Goal: Transaction & Acquisition: Purchase product/service

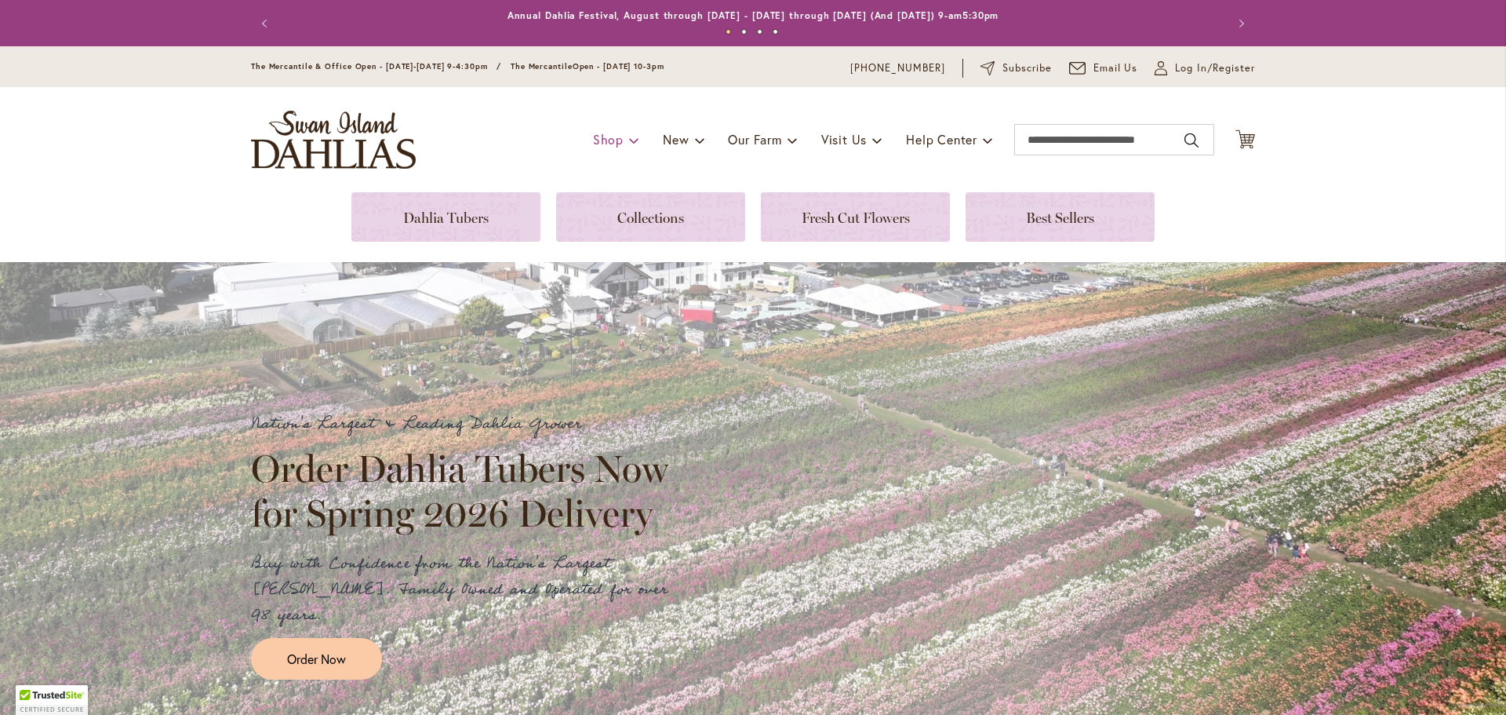
click at [611, 107] on div "Toggle Nav Shop Dahlia Tubers Collections Fresh Cut Dahlias Gardening Supplies …" at bounding box center [753, 139] width 1036 height 105
type input "**********"
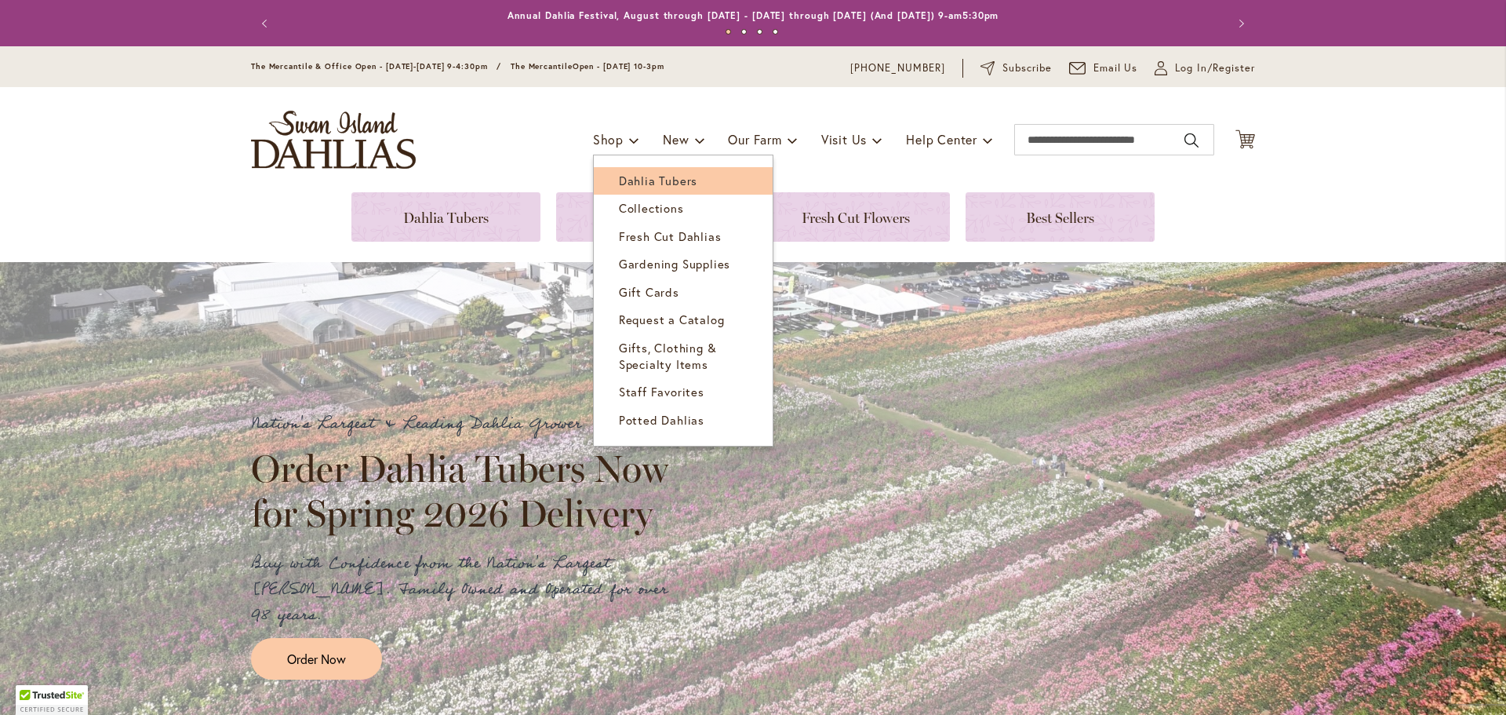
click at [632, 173] on span "Dahlia Tubers" at bounding box center [658, 181] width 78 height 16
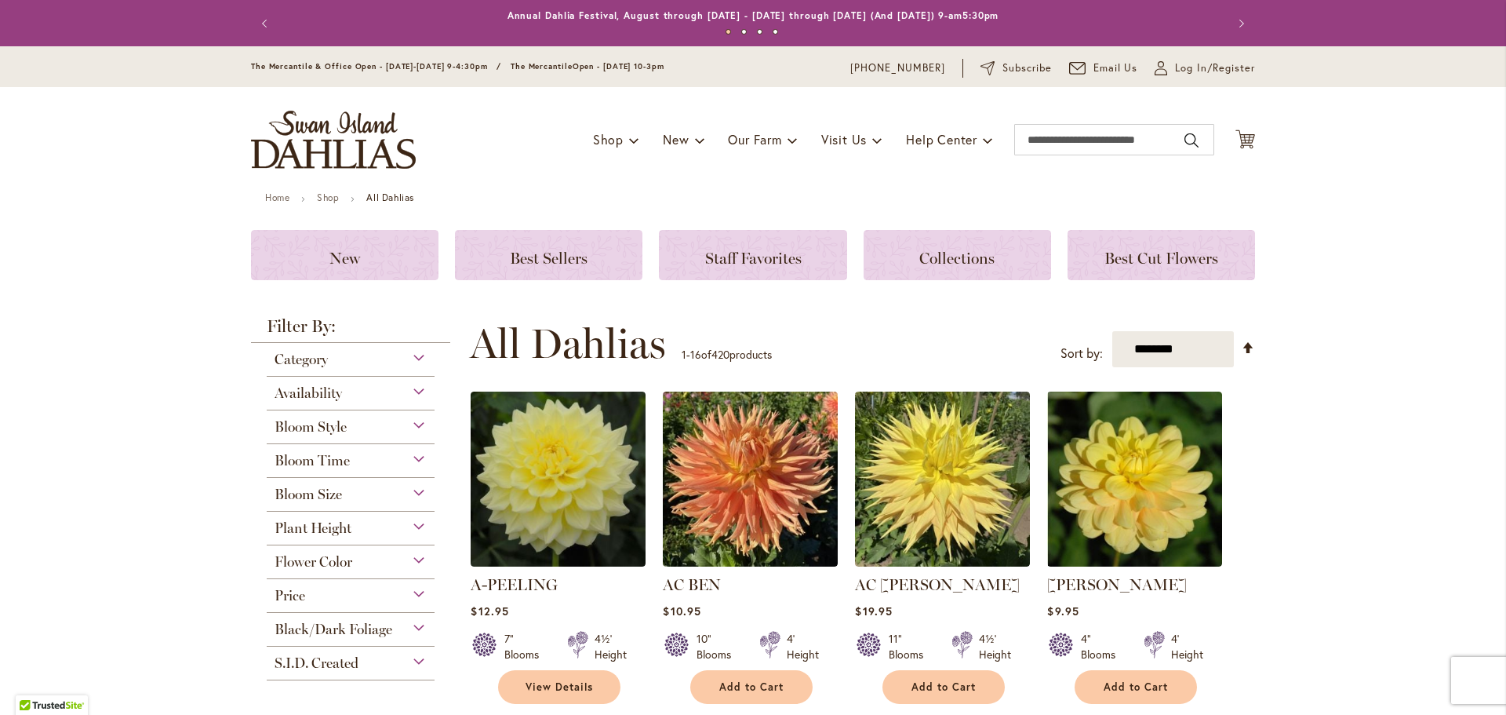
type input "**********"
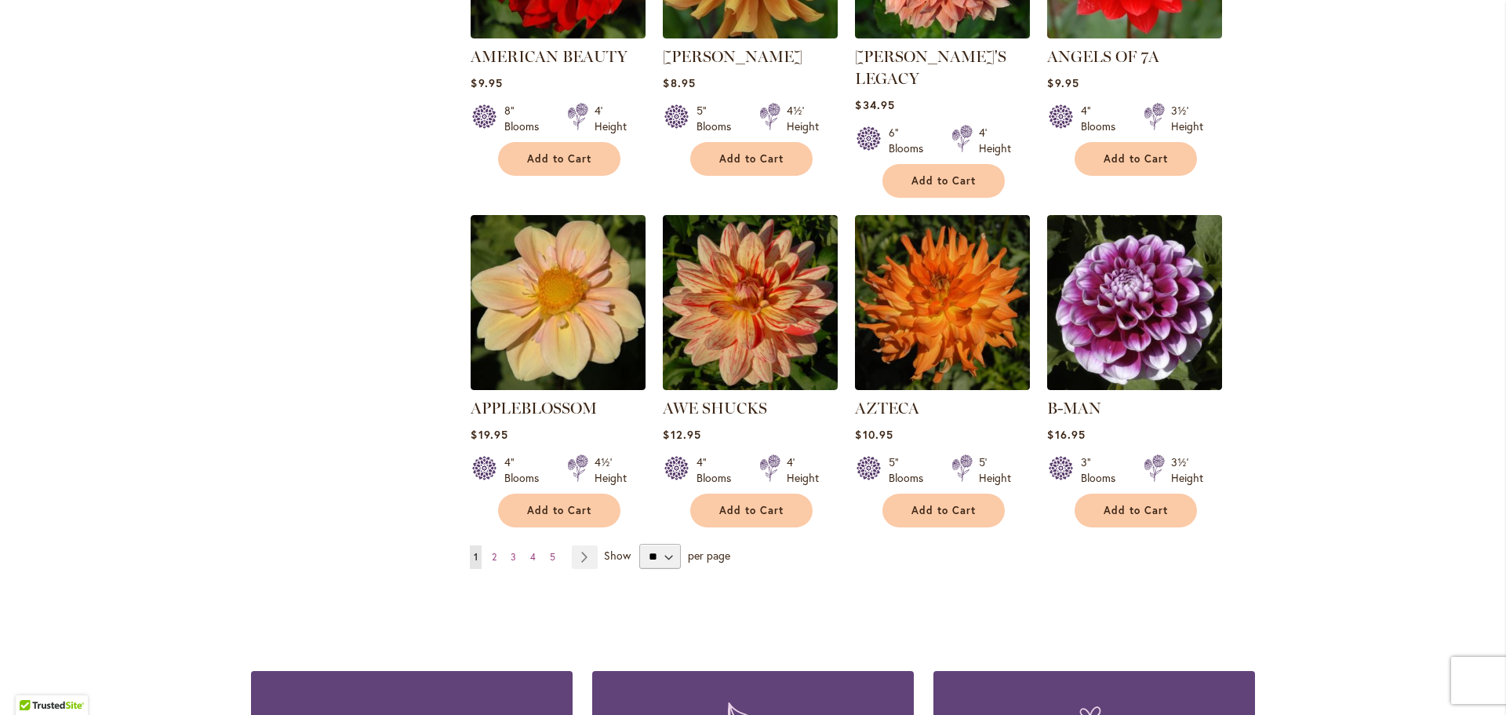
scroll to position [1192, 0]
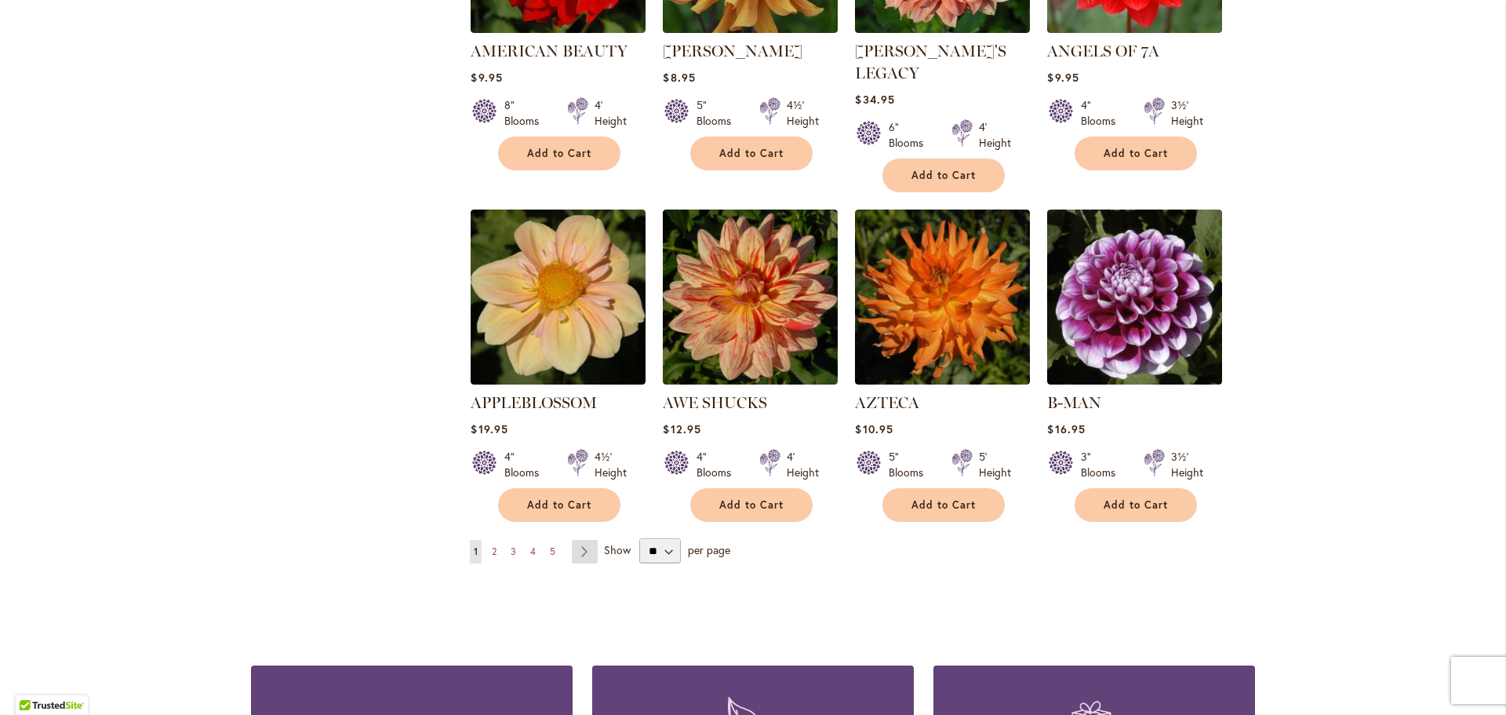
click at [575, 540] on link "Page Next" at bounding box center [585, 552] width 26 height 24
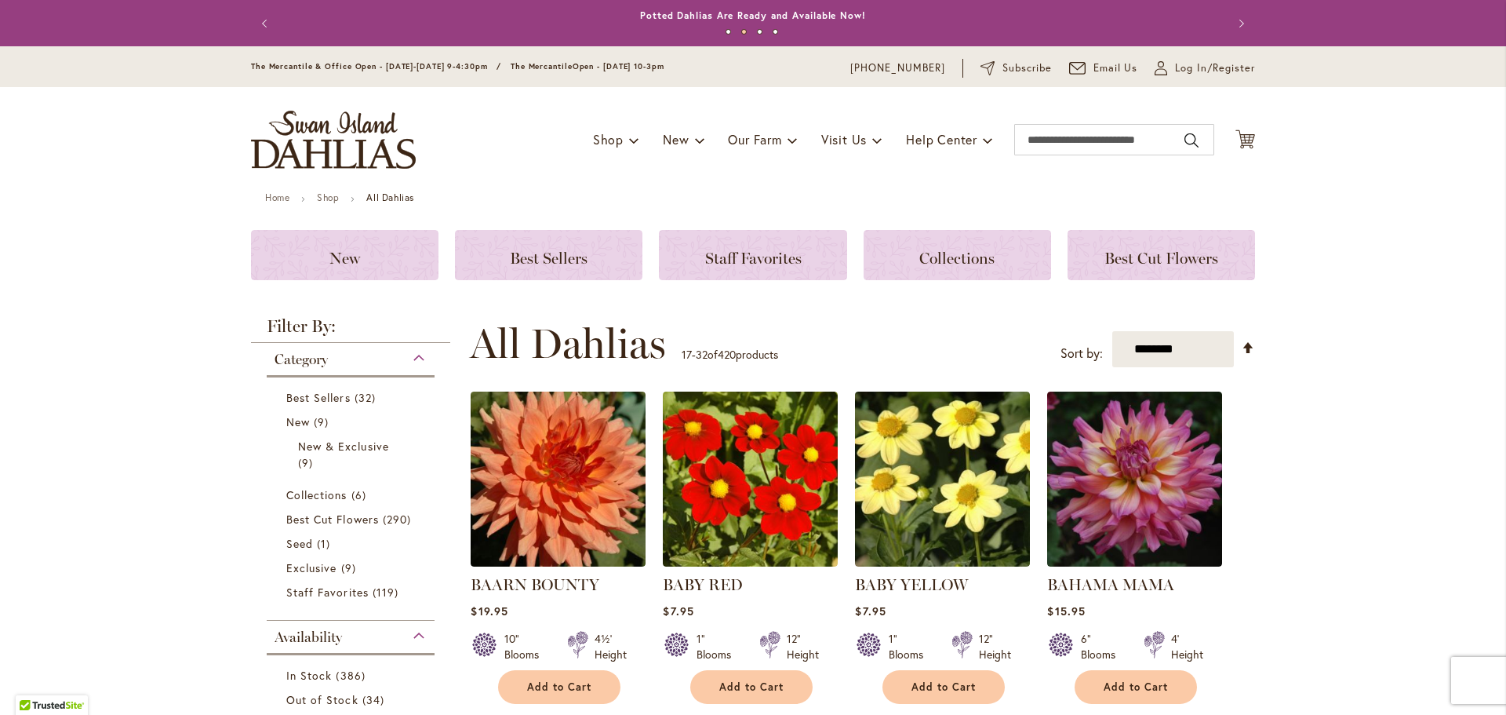
type input "**********"
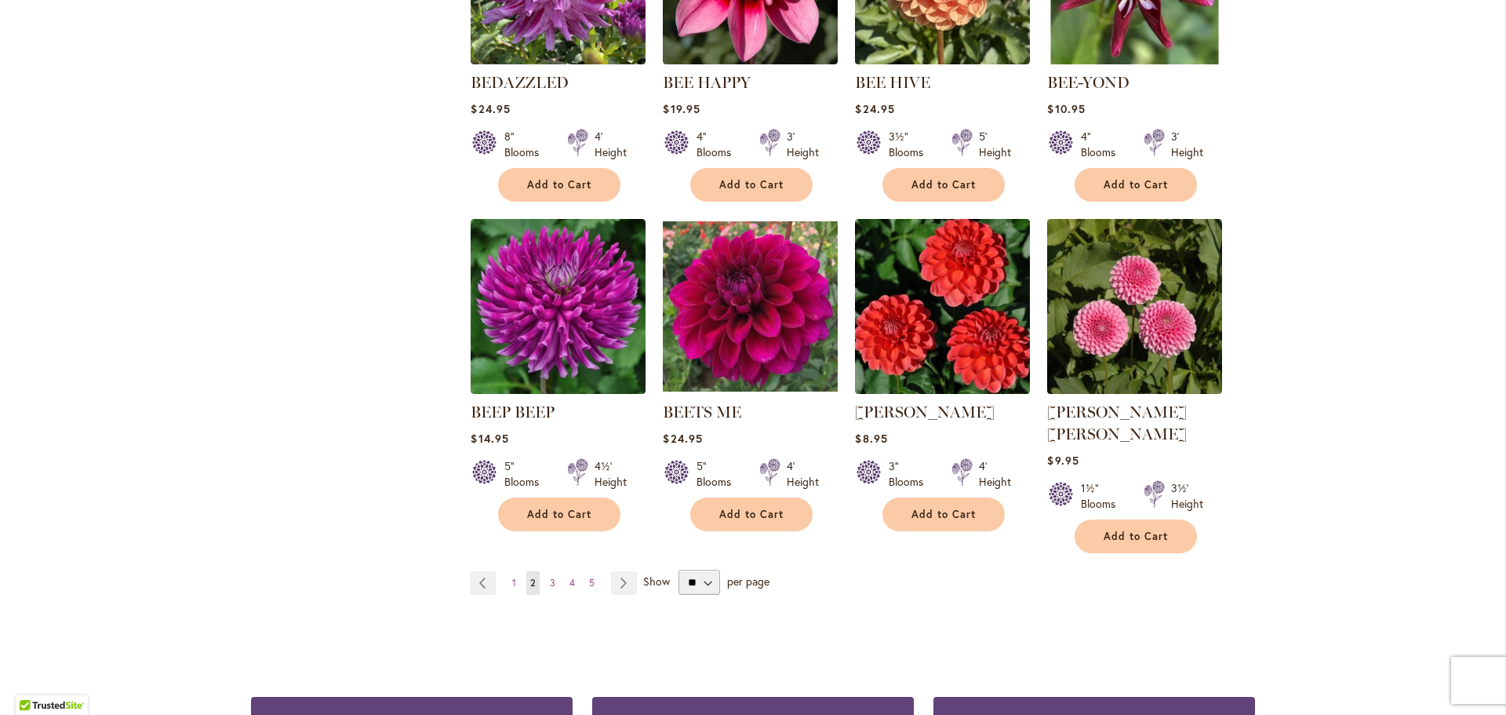
scroll to position [1173, 0]
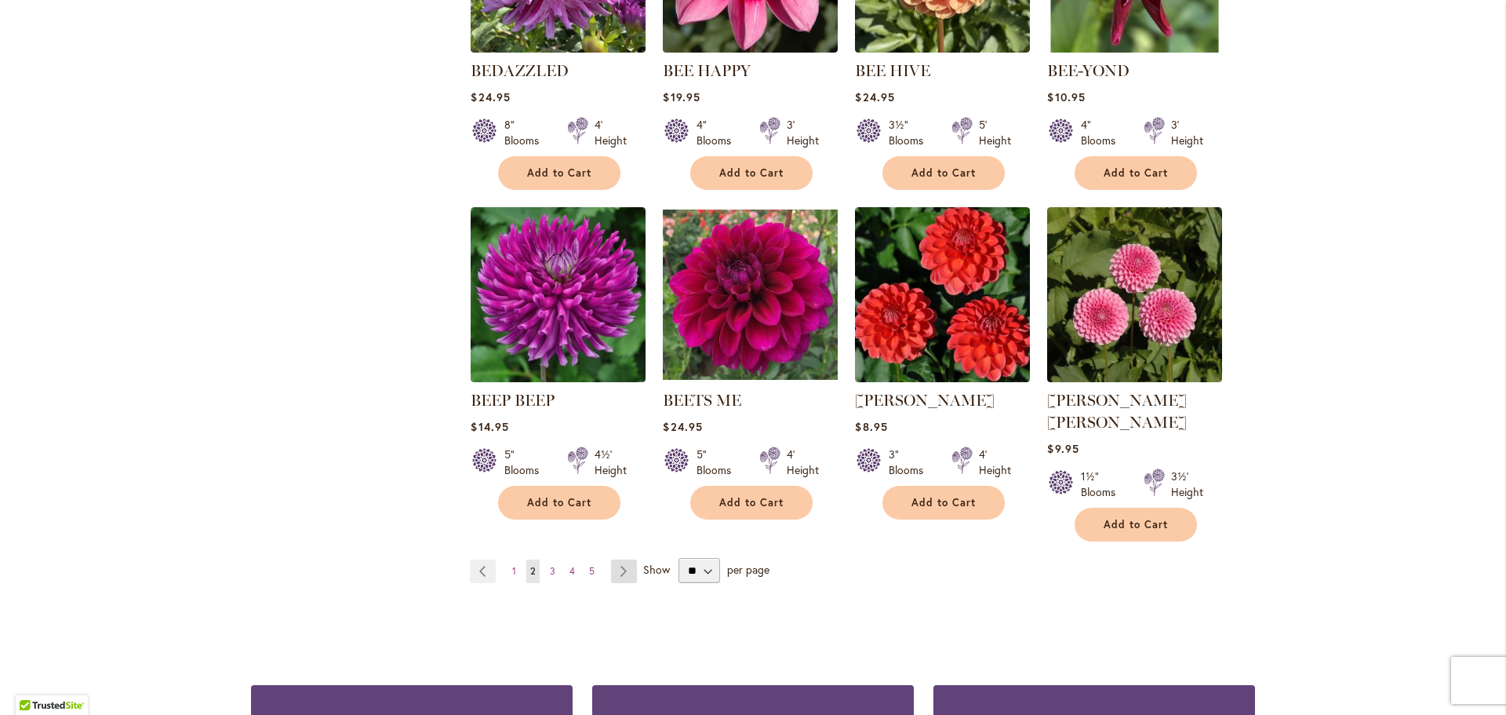
click at [614, 559] on link "Page Next" at bounding box center [624, 571] width 26 height 24
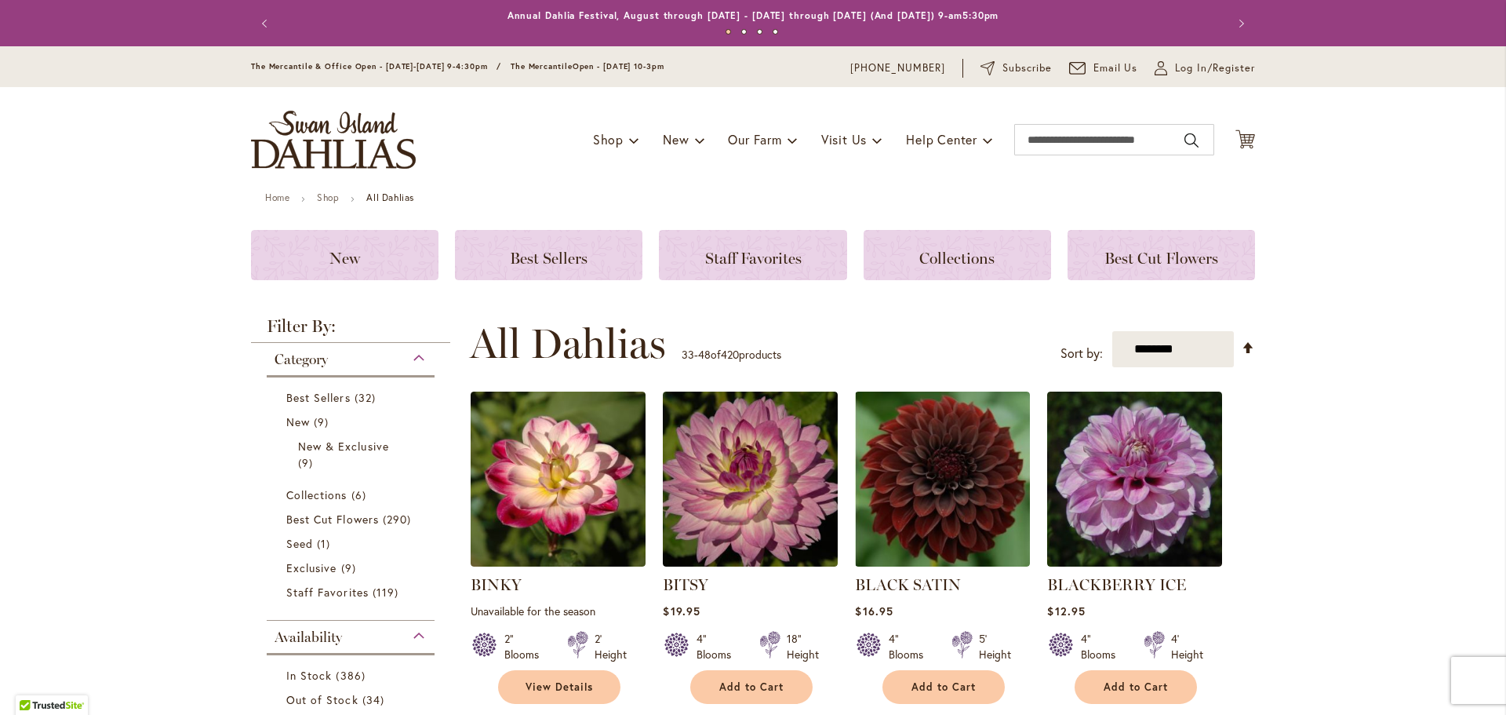
type input "**********"
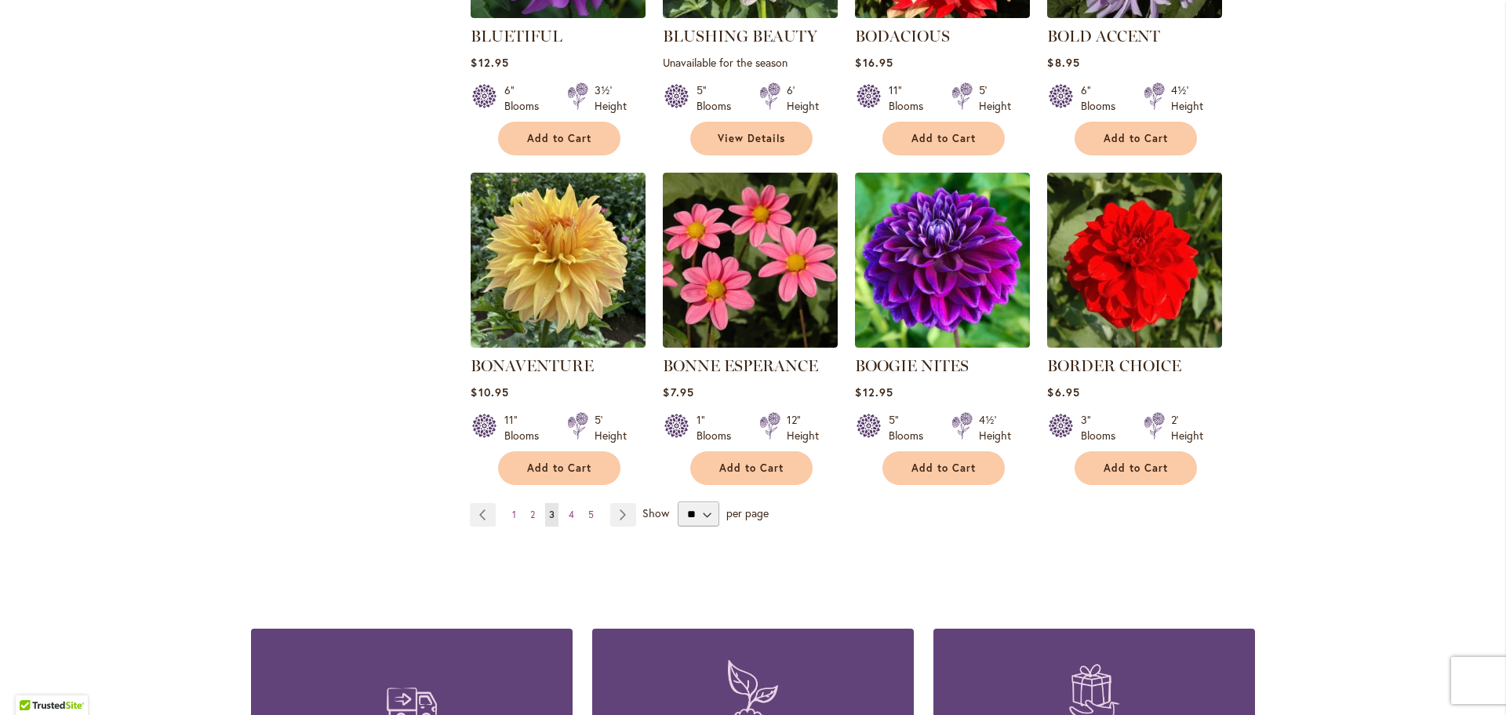
scroll to position [1216, 0]
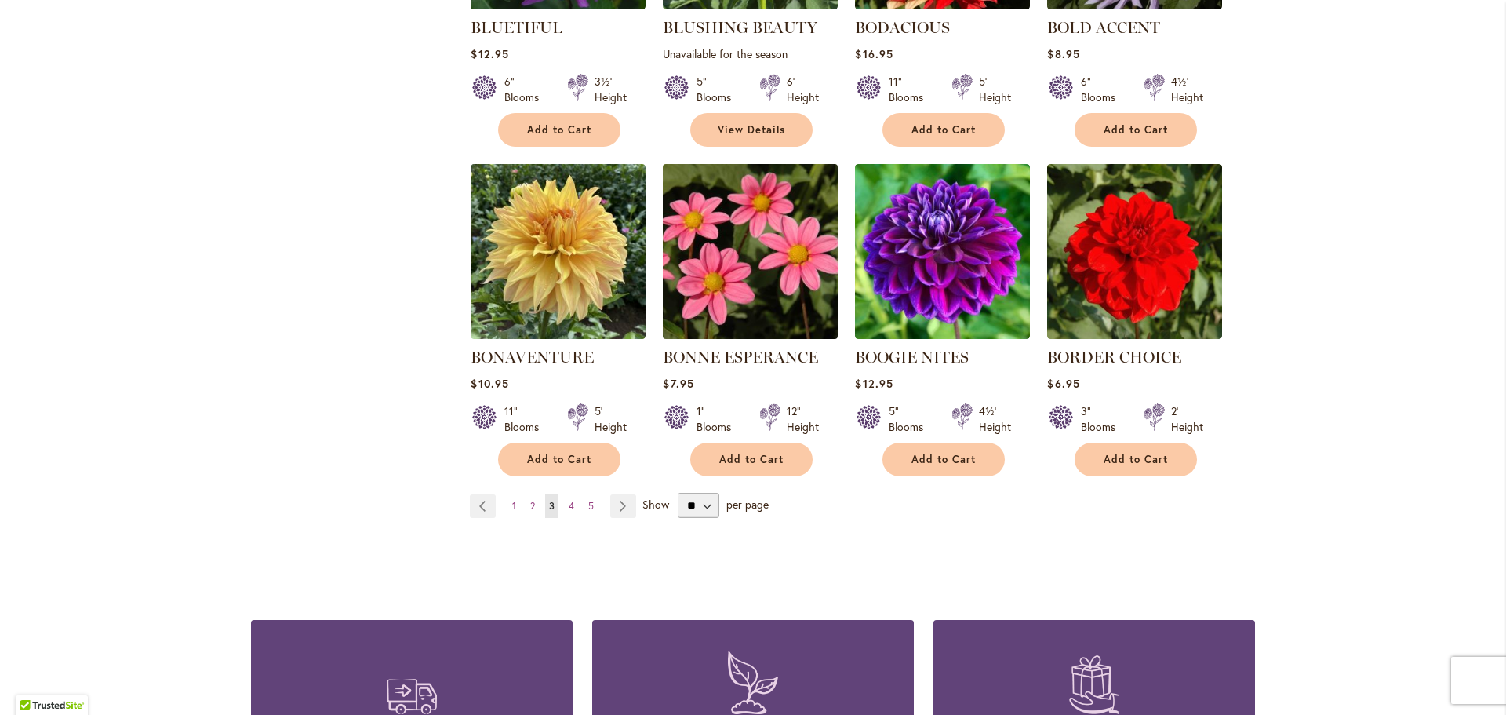
click at [708, 286] on img at bounding box center [751, 252] width 184 height 184
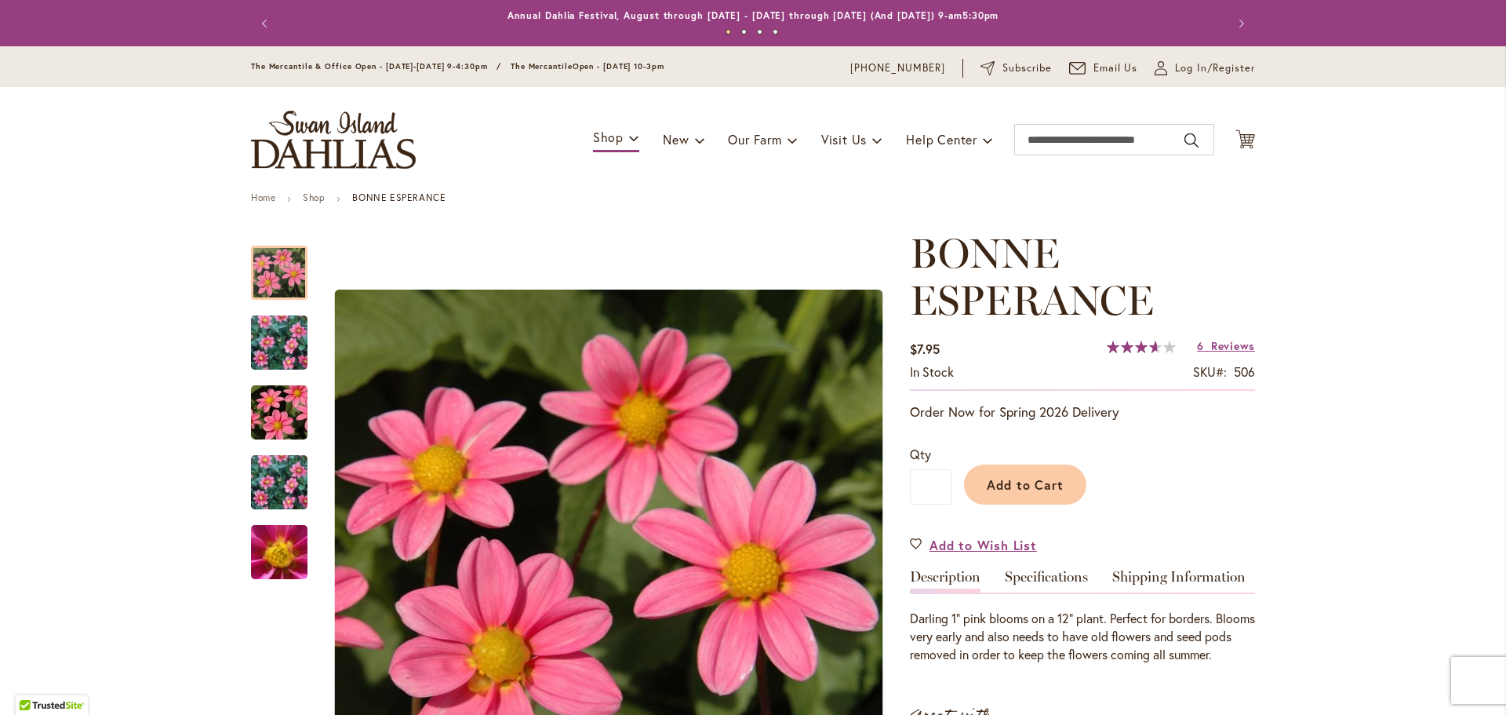
type input "**********"
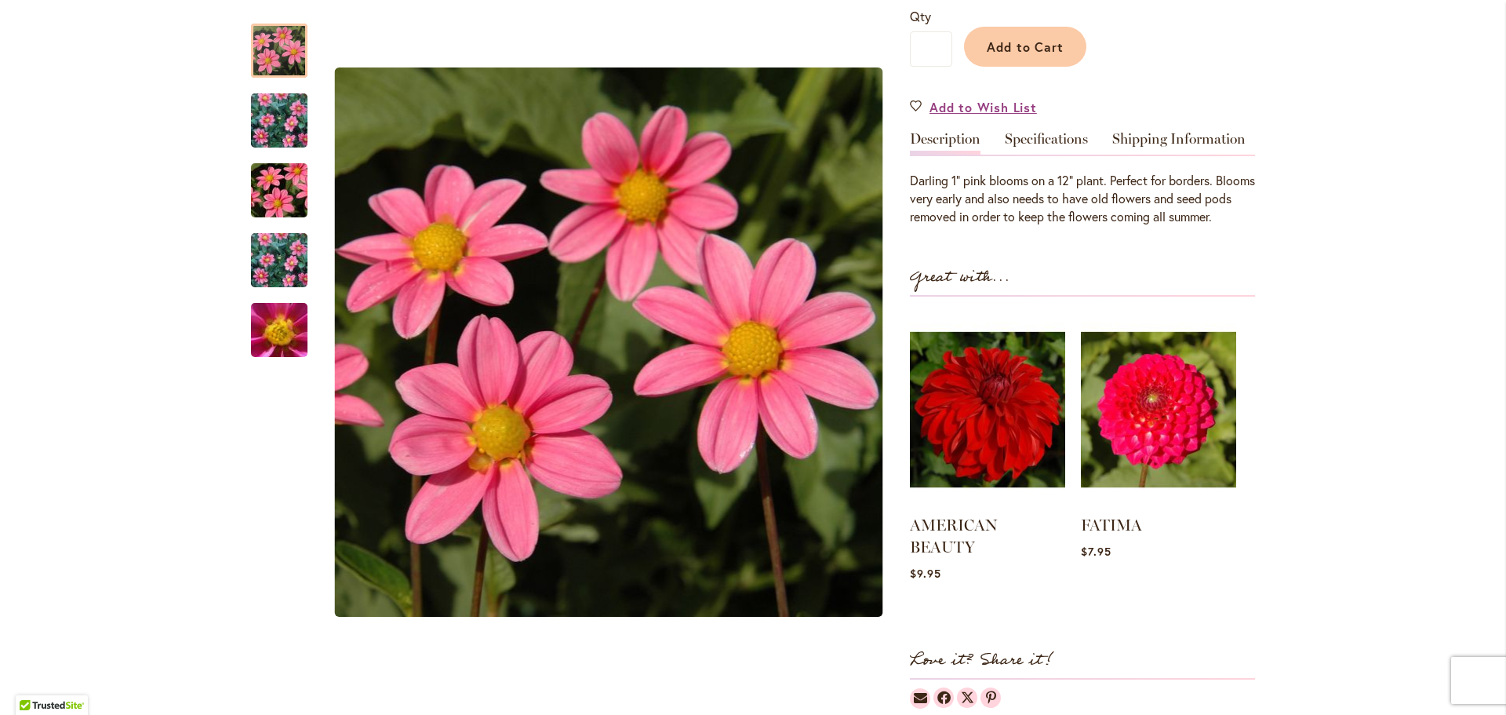
scroll to position [425, 0]
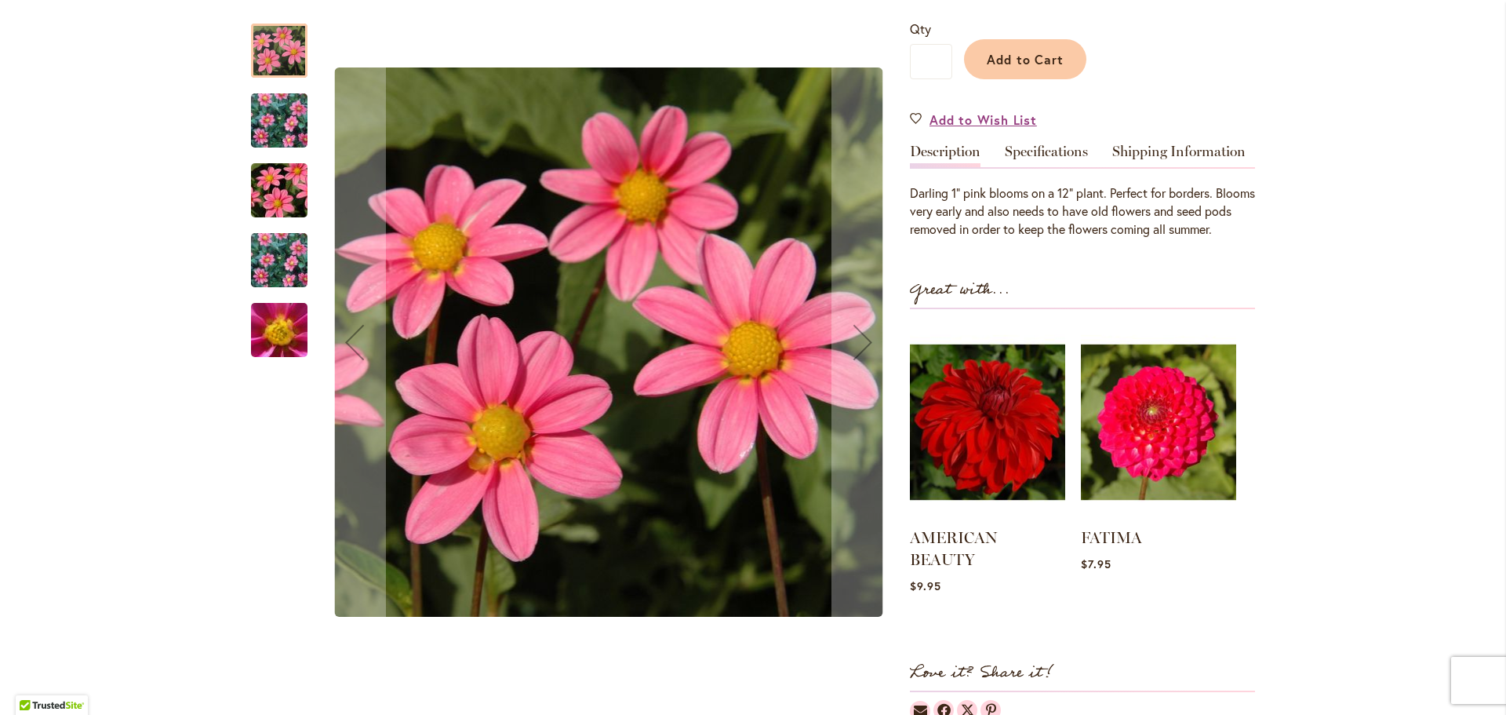
click at [266, 335] on img "BONNE ESPERANCE" at bounding box center [279, 330] width 113 height 85
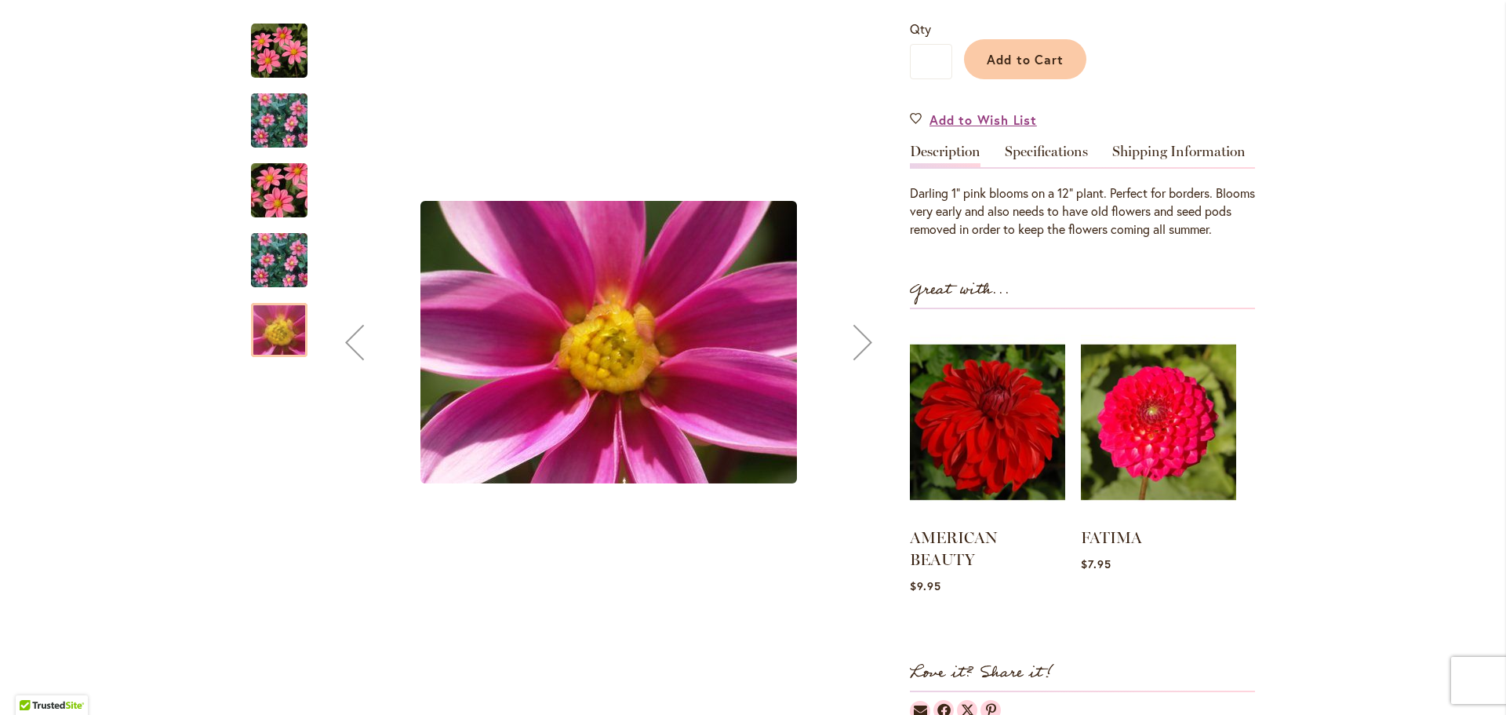
click at [289, 253] on img "BONNE ESPERANCE" at bounding box center [279, 260] width 113 height 91
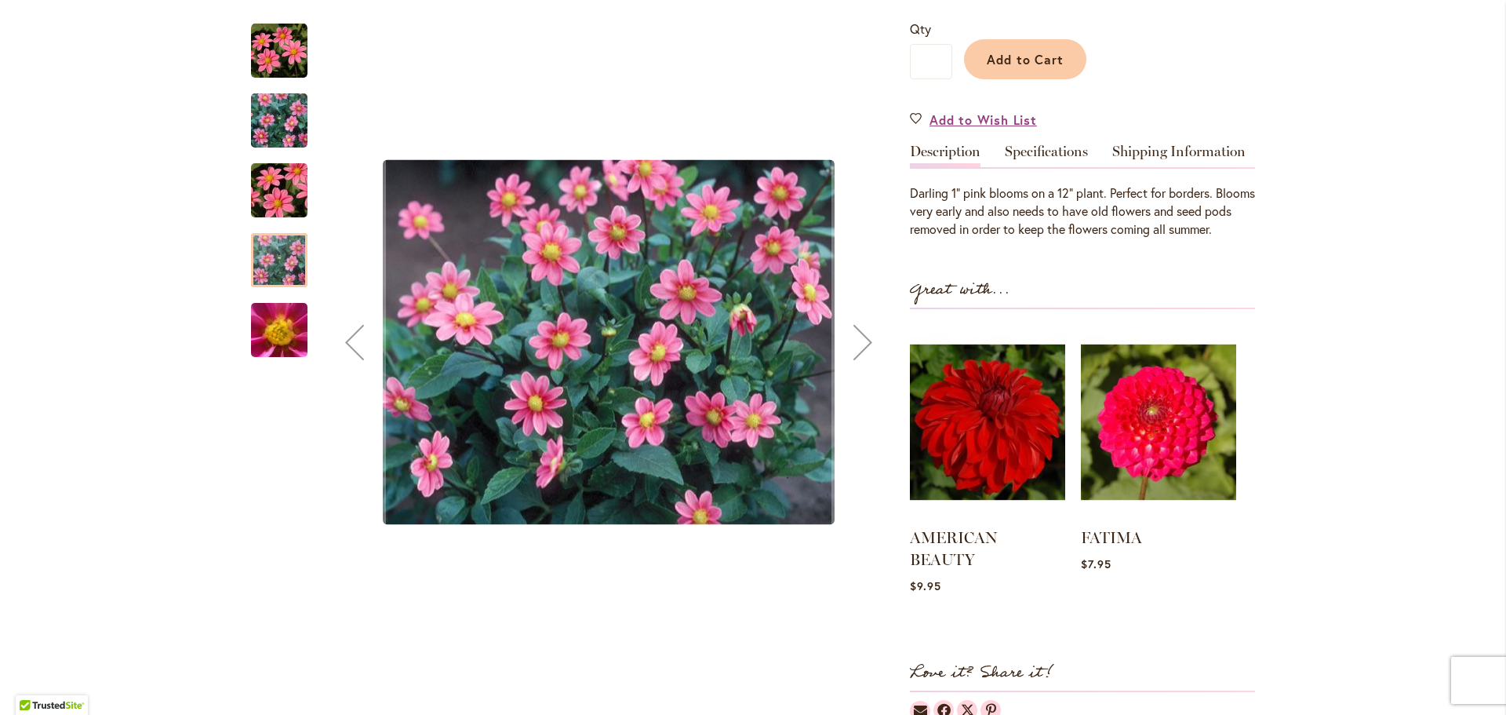
click at [277, 197] on img "BONNE ESPERANCE" at bounding box center [279, 190] width 113 height 75
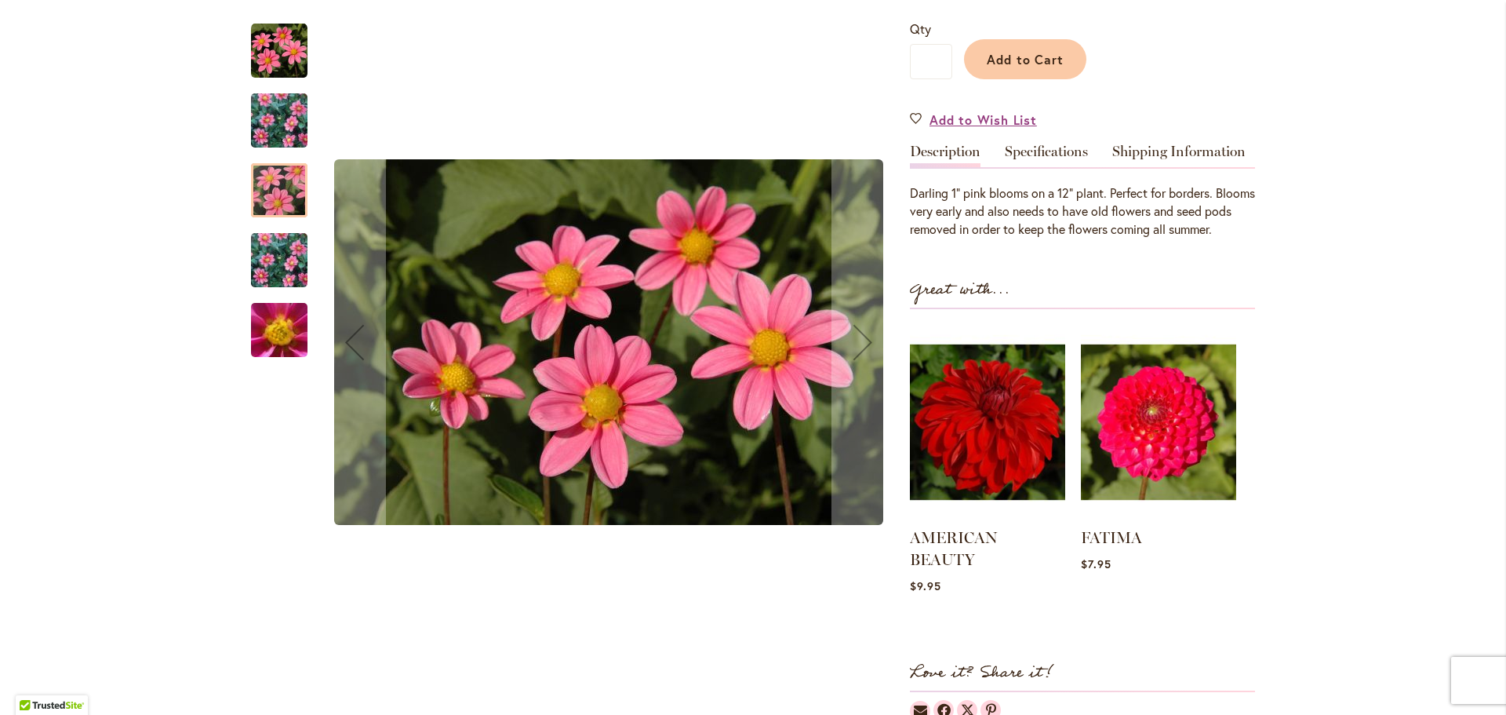
click at [283, 133] on img "BONNE ESPERANCE" at bounding box center [279, 120] width 113 height 91
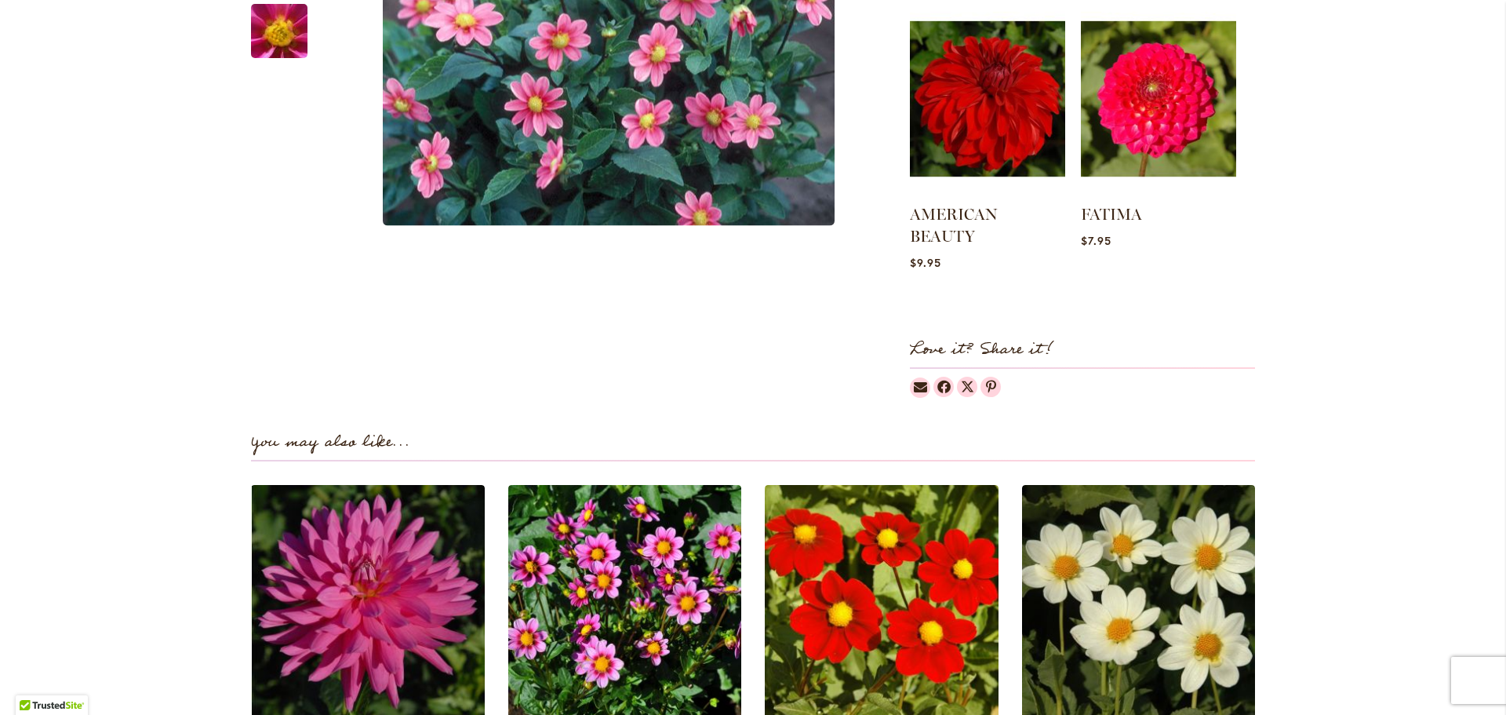
scroll to position [0, 0]
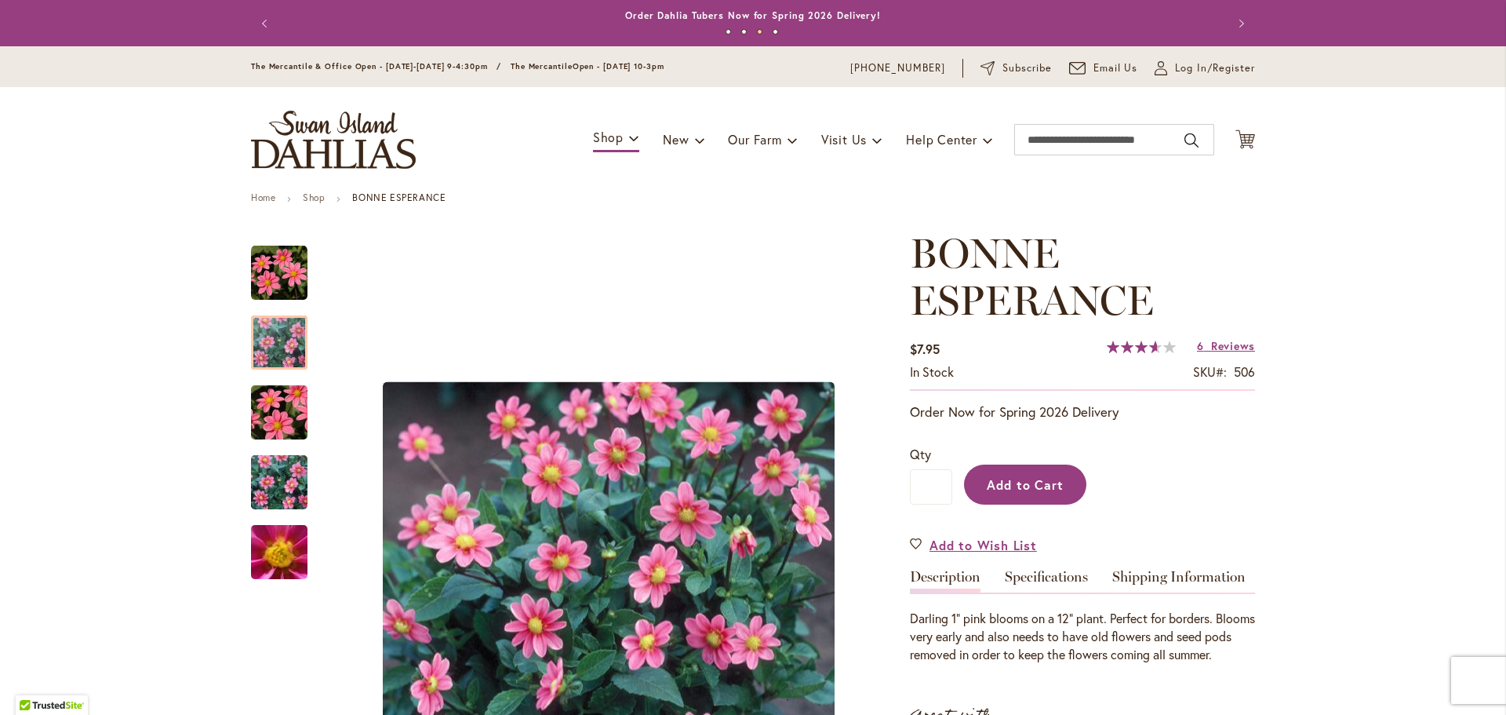
click at [1012, 490] on span "Add to Cart" at bounding box center [1026, 484] width 78 height 16
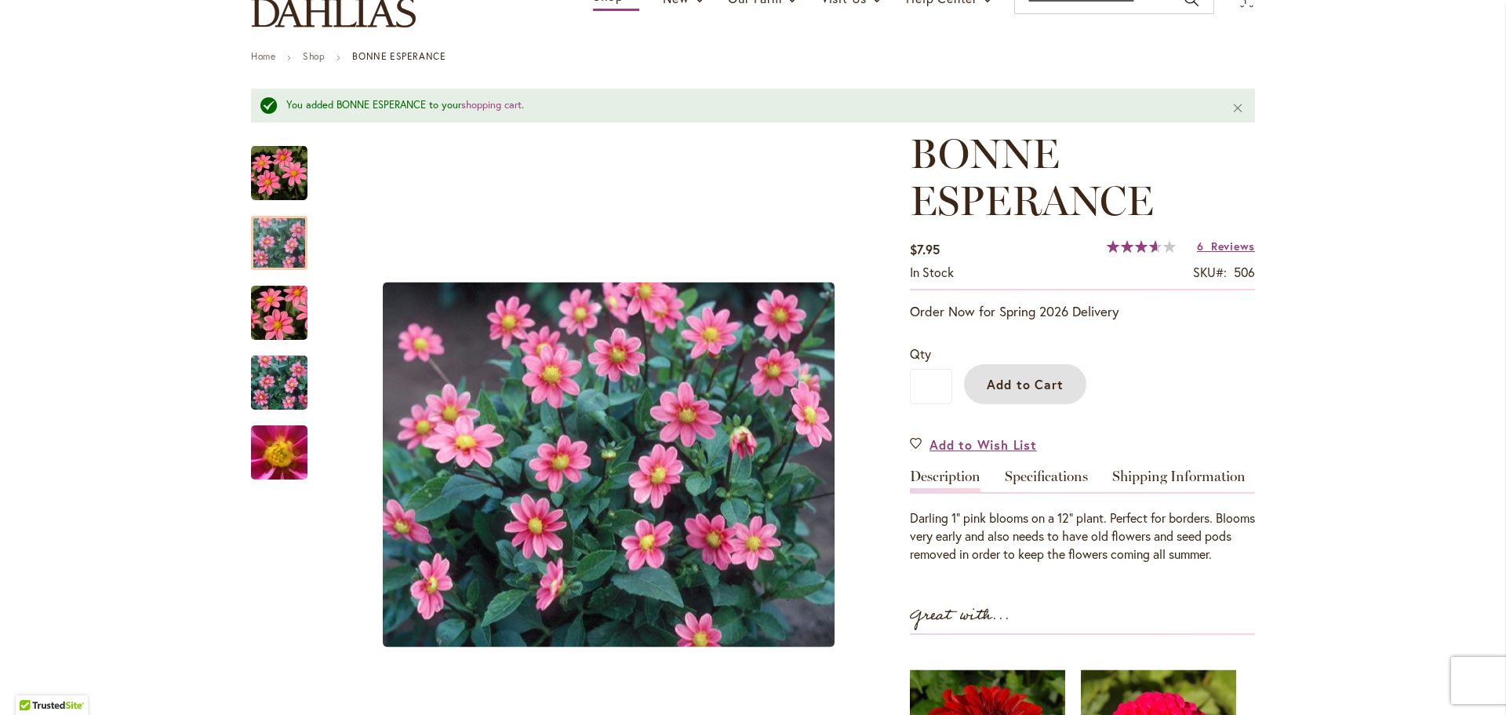
scroll to position [133, 0]
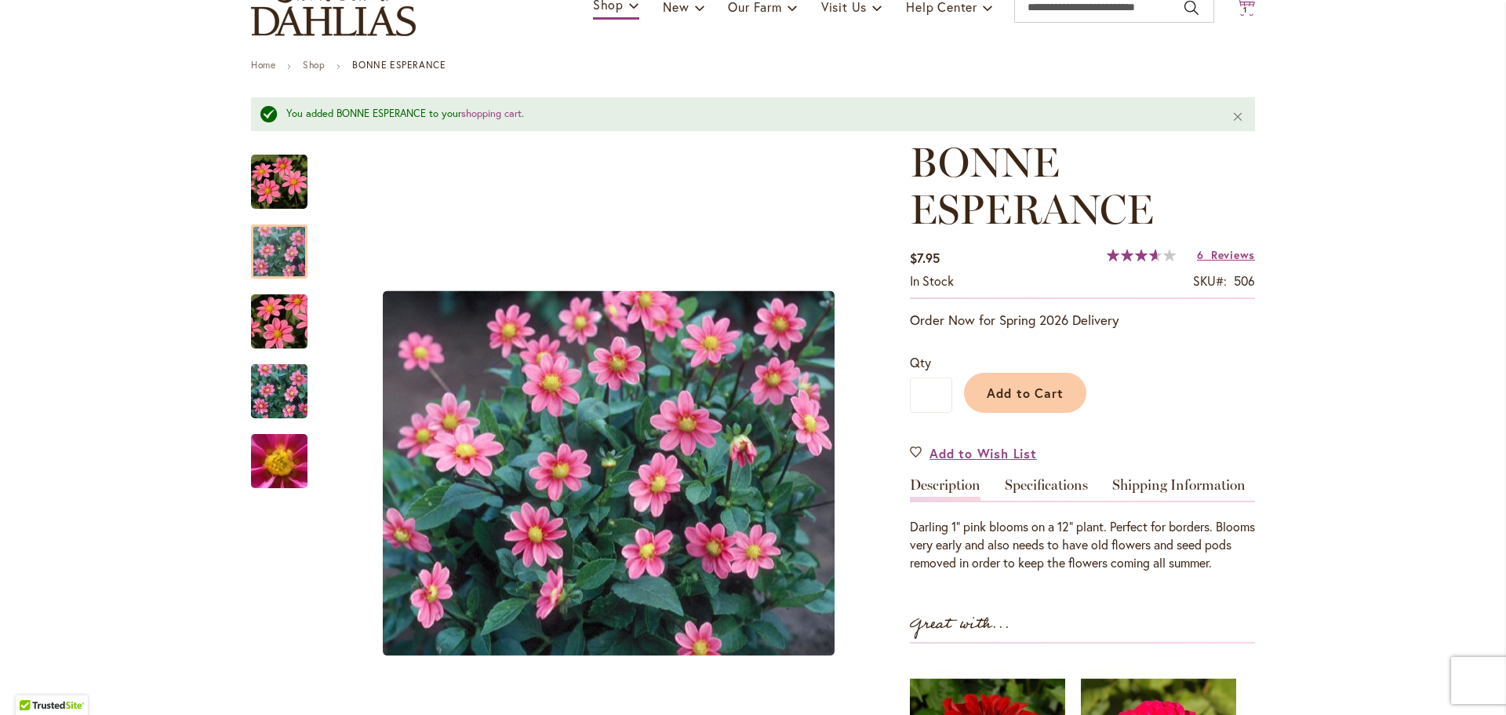
click at [1243, 7] on span "1" at bounding box center [1245, 10] width 4 height 10
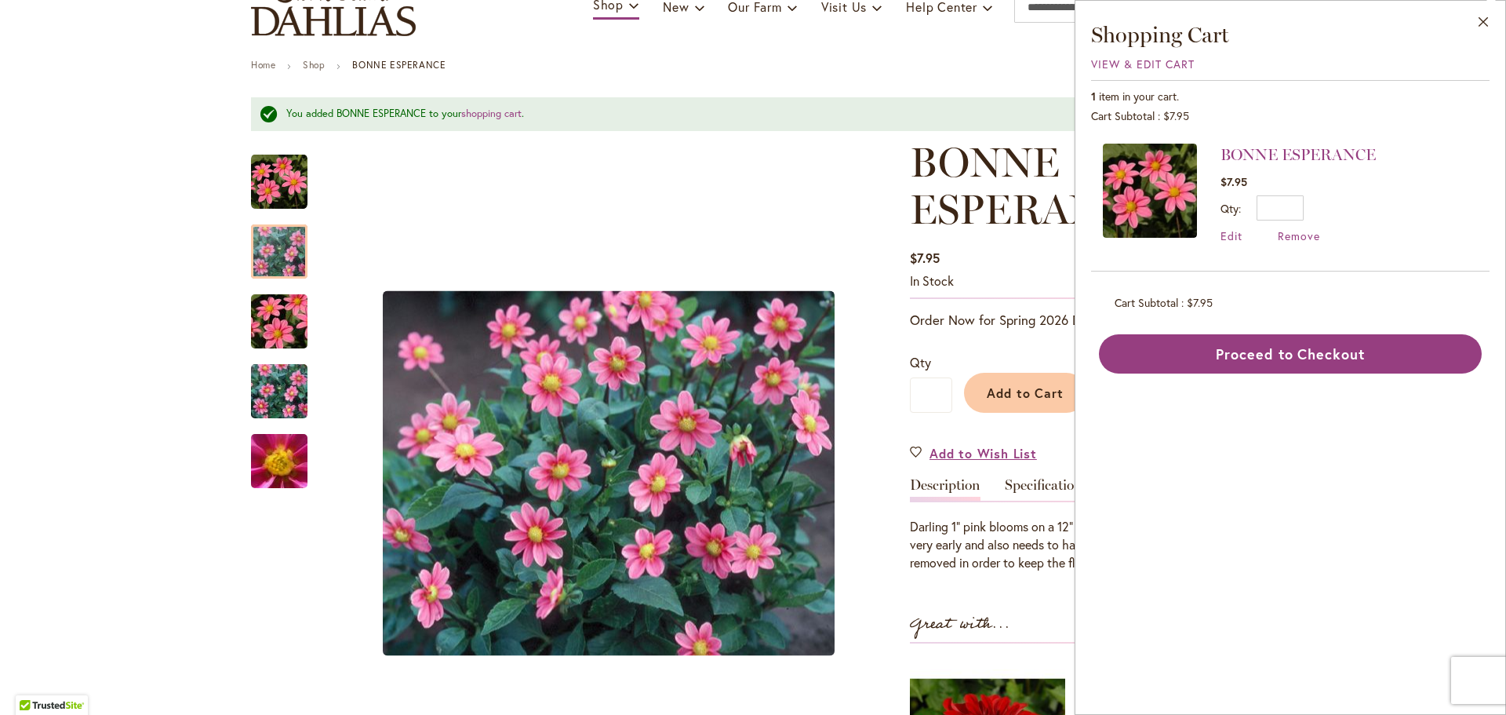
click at [1238, 7] on div "Cart .cls-1 { fill: #231f20; } 1 1 items Close Shopping Cart View & Edit Cart 1…" at bounding box center [1246, 7] width 20 height 21
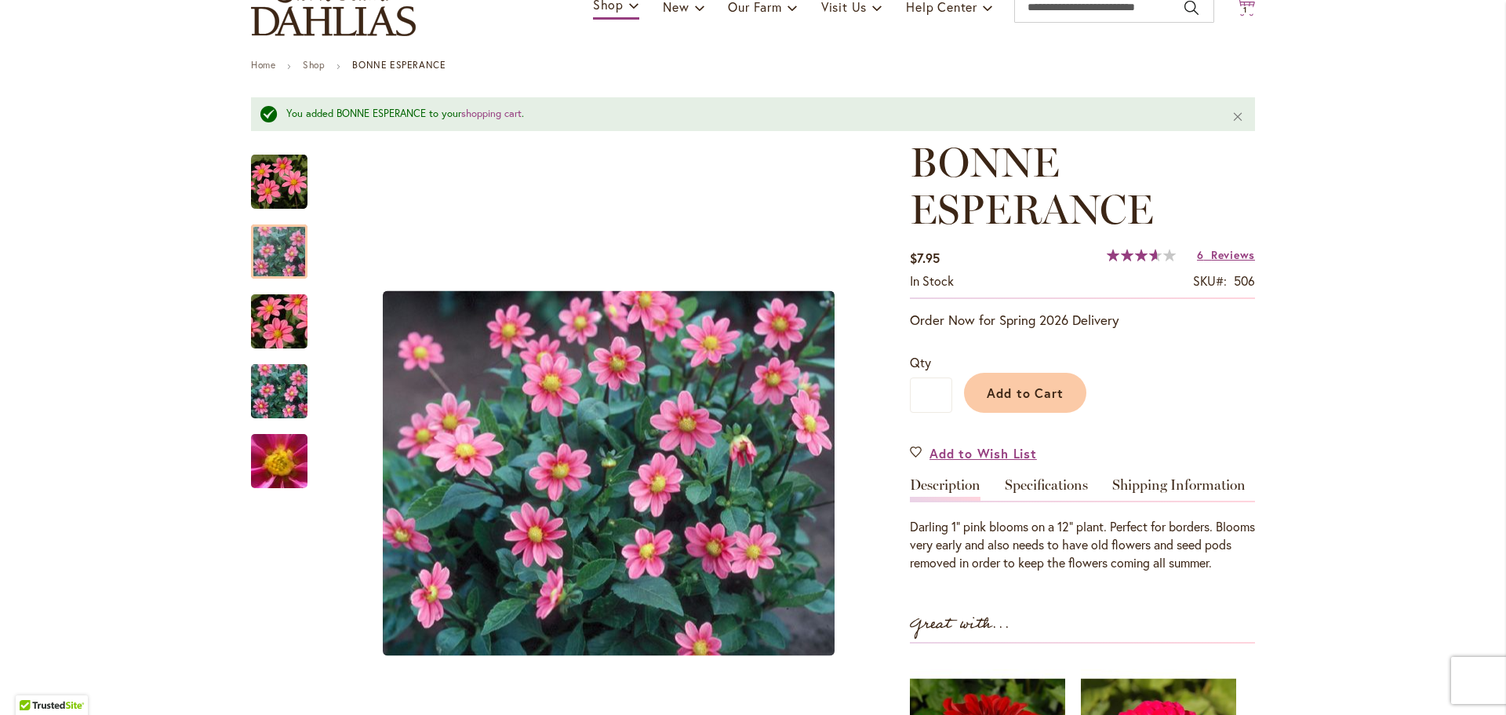
click at [1243, 7] on span "1" at bounding box center [1245, 10] width 4 height 10
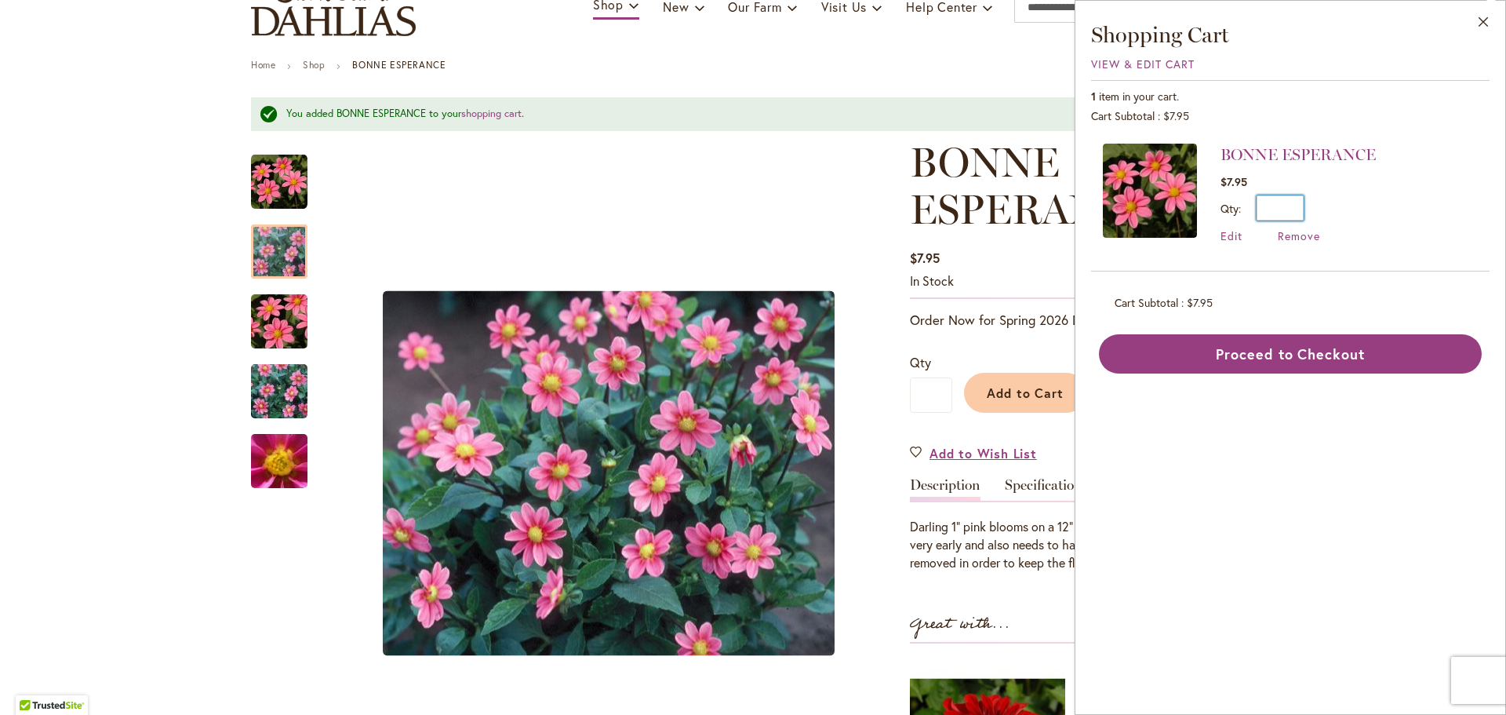
click at [1272, 209] on input "*" at bounding box center [1280, 207] width 47 height 25
click at [1287, 209] on input "**" at bounding box center [1280, 213] width 47 height 25
type input "*"
click at [1341, 224] on button "Update" at bounding box center [1351, 213] width 57 height 36
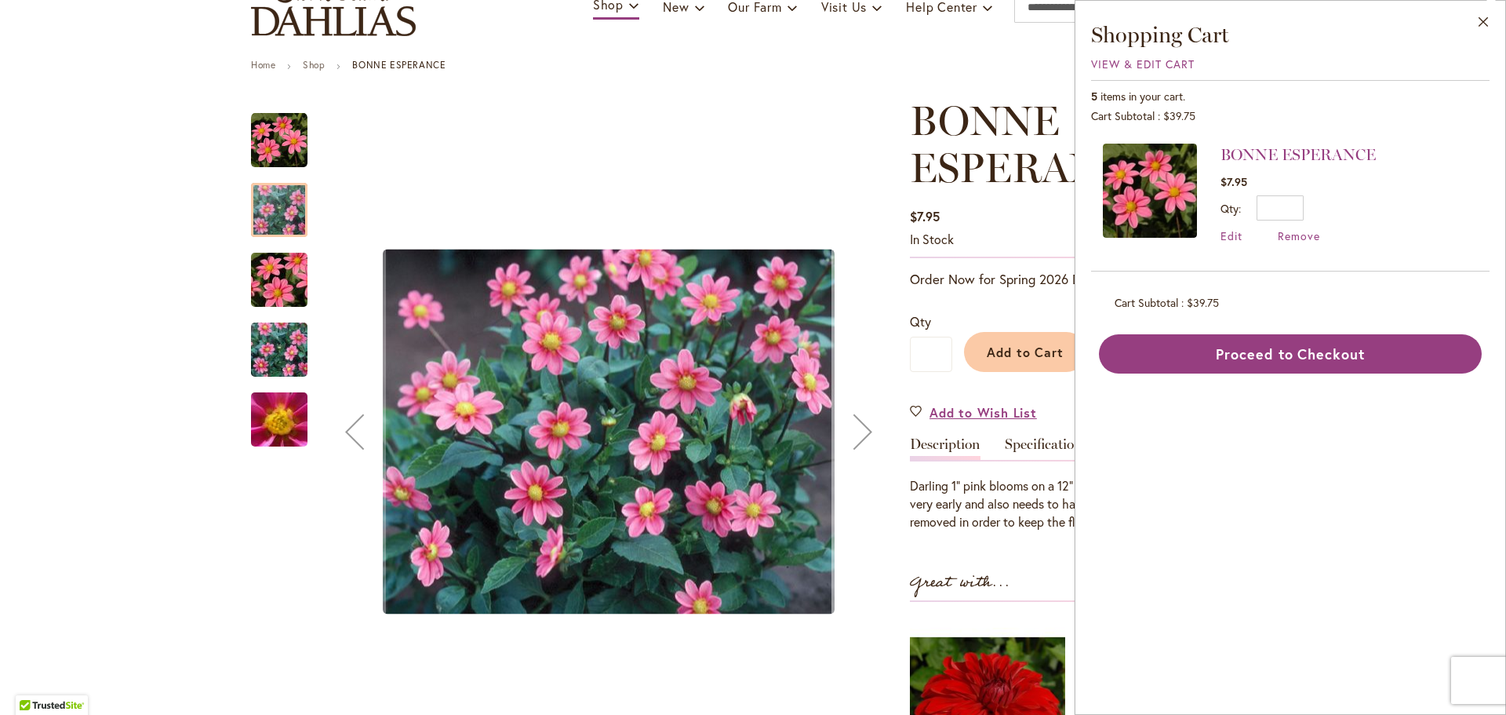
click at [832, 190] on button "Next" at bounding box center [863, 431] width 63 height 669
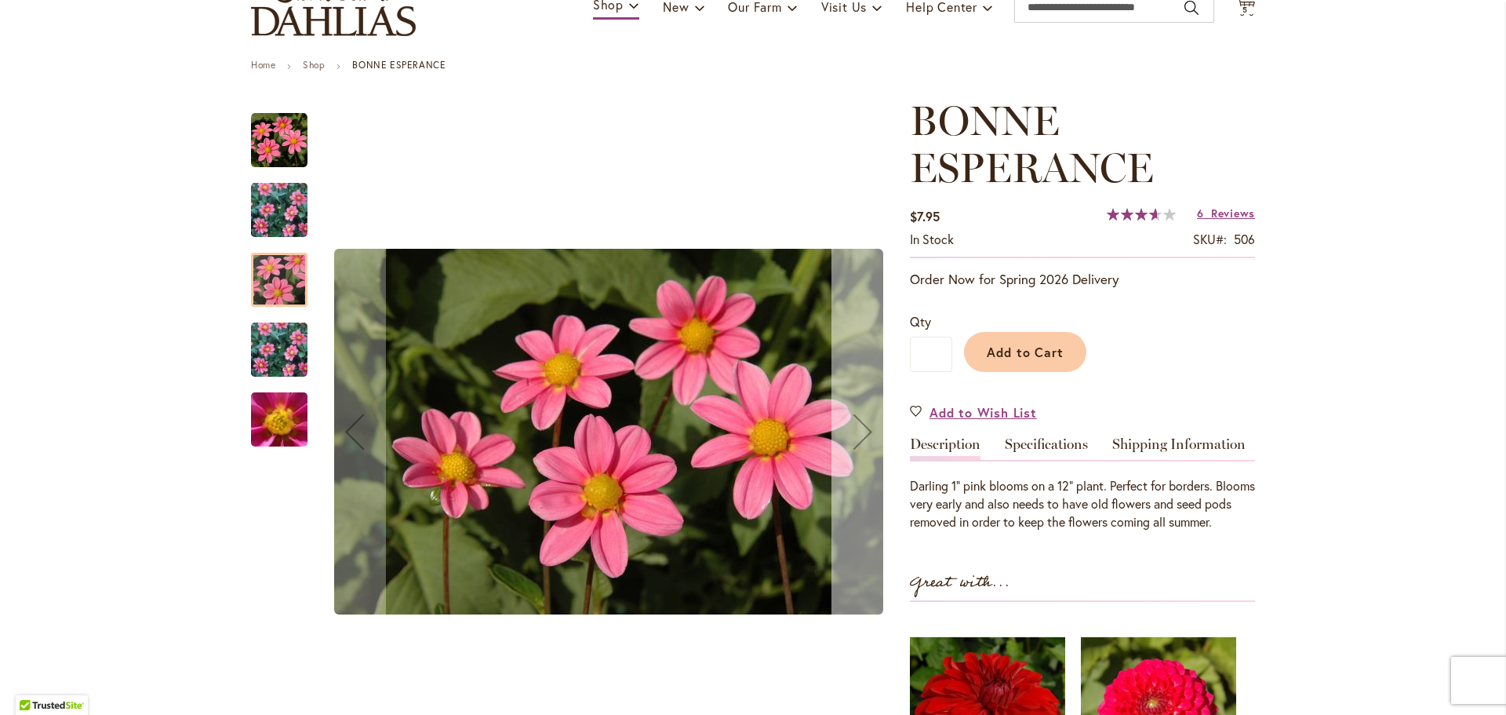
scroll to position [129, 0]
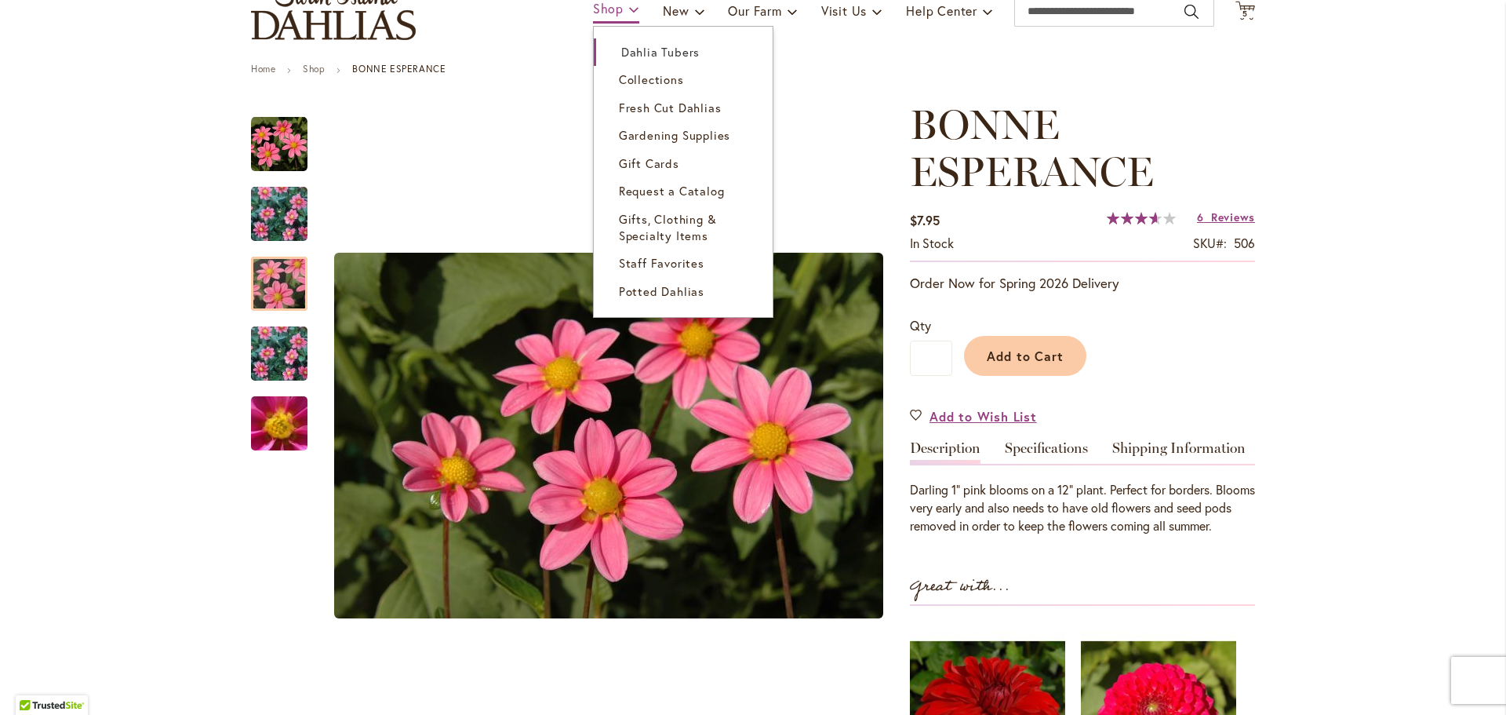
click at [629, 13] on span at bounding box center [634, 8] width 10 height 25
